Goal: Information Seeking & Learning: Find specific page/section

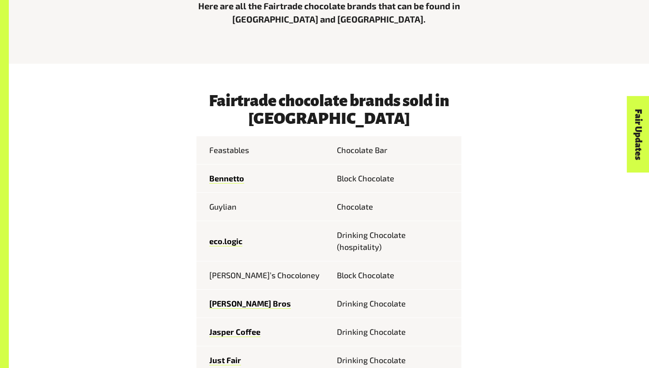
scroll to position [366, 0]
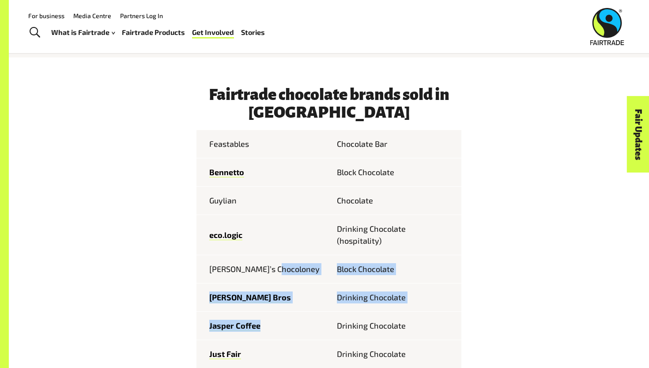
drag, startPoint x: 213, startPoint y: 276, endPoint x: 242, endPoint y: 345, distance: 74.5
click at [250, 340] on tbody "Feastables Chocolate [PERSON_NAME] Block Chocolate Guylian Chocolate eco.logic …" at bounding box center [329, 360] width 265 height 460
click at [242, 345] on td "Just Fair" at bounding box center [263, 354] width 133 height 28
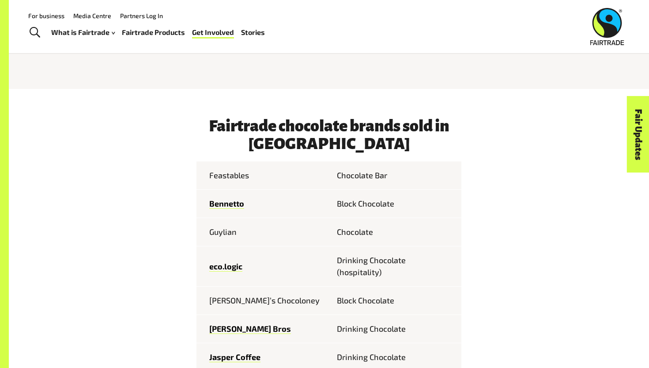
scroll to position [331, 0]
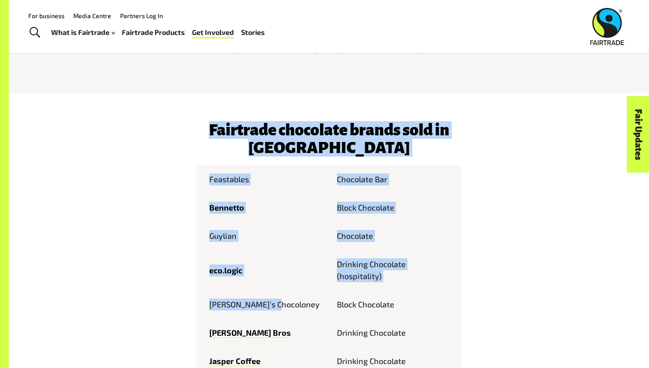
drag, startPoint x: 279, startPoint y: 107, endPoint x: 298, endPoint y: 309, distance: 202.3
click at [298, 309] on td "[PERSON_NAME]’s Chocoloney" at bounding box center [263, 304] width 133 height 28
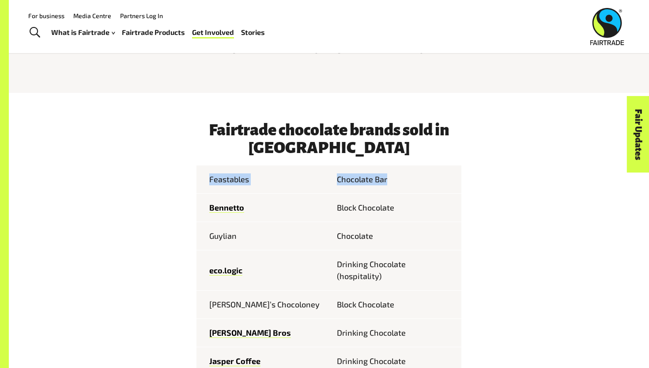
drag, startPoint x: 198, startPoint y: 185, endPoint x: 228, endPoint y: 194, distance: 31.7
click at [228, 194] on td "Bennetto" at bounding box center [263, 207] width 133 height 28
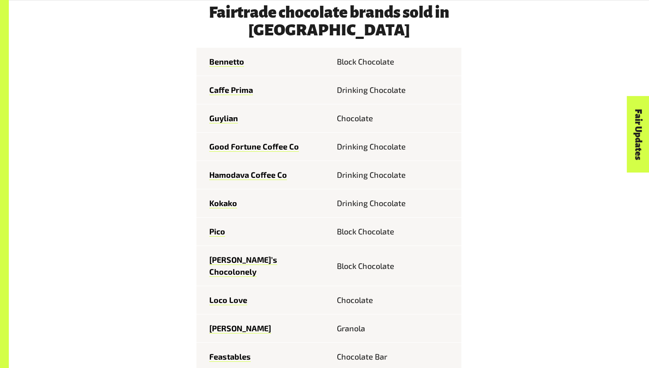
scroll to position [1001, 0]
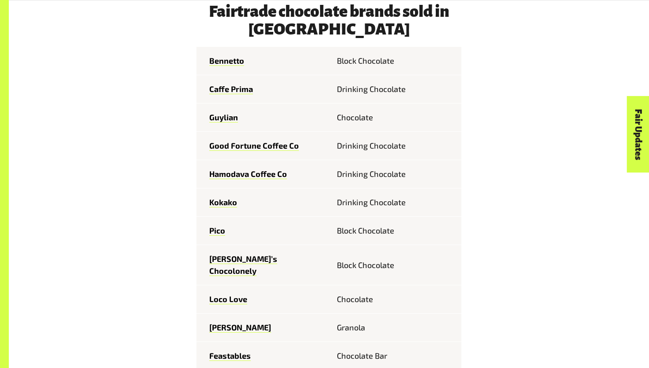
click at [232, 258] on td "[PERSON_NAME]’s Chocolonely" at bounding box center [263, 265] width 133 height 40
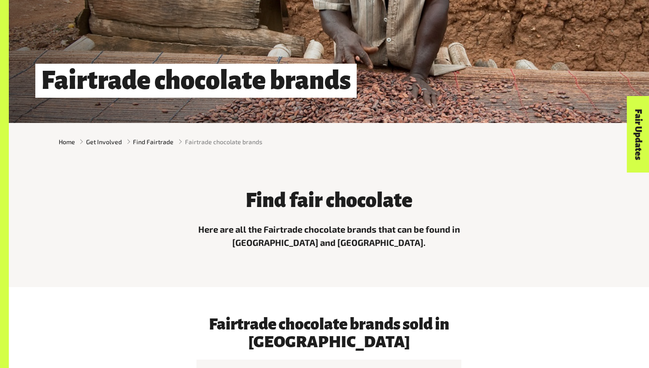
scroll to position [354, 0]
